Goal: Information Seeking & Learning: Learn about a topic

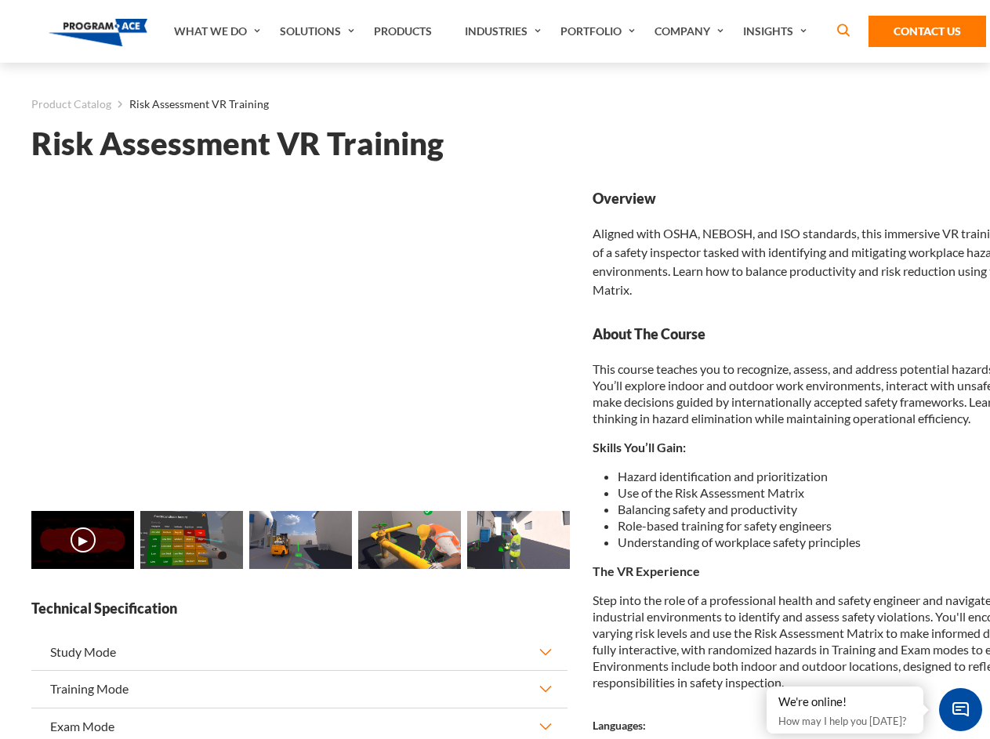
click at [319, 31] on link "Solutions" at bounding box center [319, 31] width 94 height 63
click at [0, 0] on div "AI & Computer Vision Solutions Computer Vision Quality Control AI tools for fas…" at bounding box center [0, 0] width 0 height 0
click at [0, 0] on div "AI & Computer Vision Solutions Virtual Training Solutions Virtual Tour Solution…" at bounding box center [0, 0] width 0 height 0
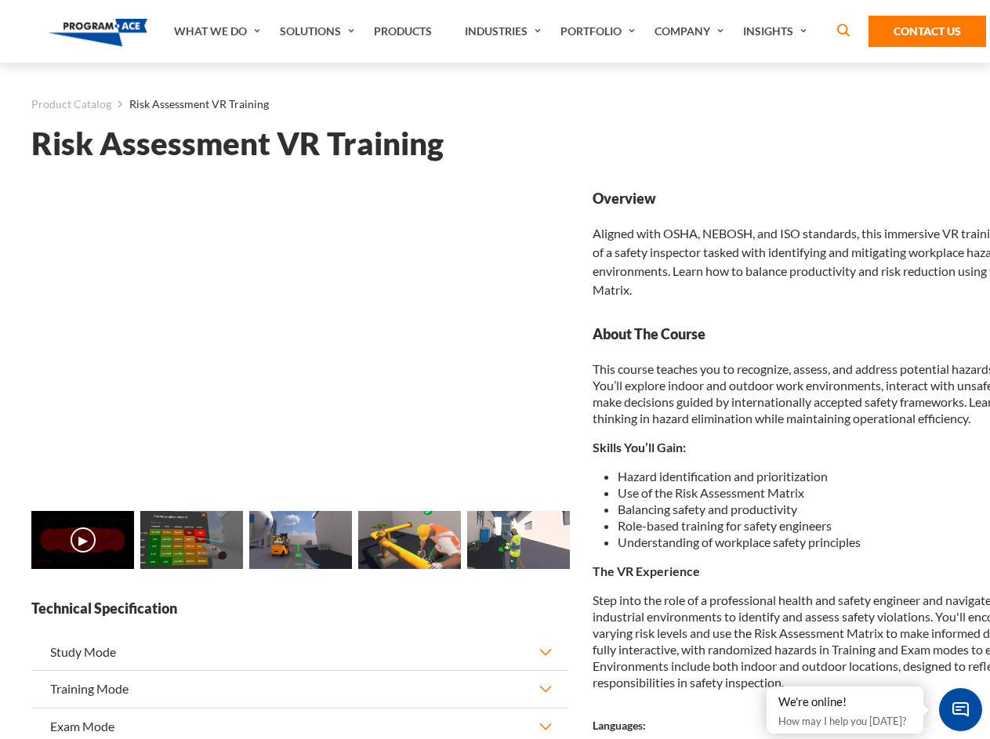
click at [0, 0] on div "AI & Computer Vision Solutions Virtual Training Solutions Virtual Tour Solution…" at bounding box center [0, 0] width 0 height 0
click at [0, 0] on div "AI & Computer Vision Solutions Computer Vision Quality Control AI tools for fas…" at bounding box center [0, 0] width 0 height 0
